Goal: Task Accomplishment & Management: Use online tool/utility

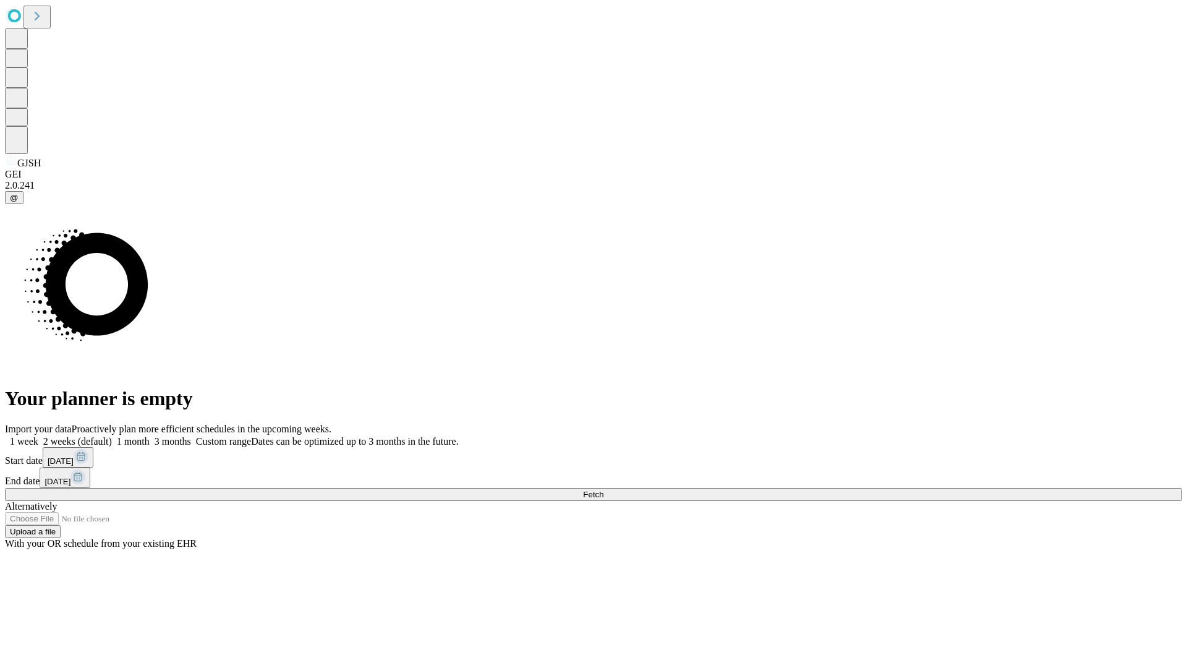
click at [604, 490] on span "Fetch" at bounding box center [593, 494] width 20 height 9
